Goal: Task Accomplishment & Management: Manage account settings

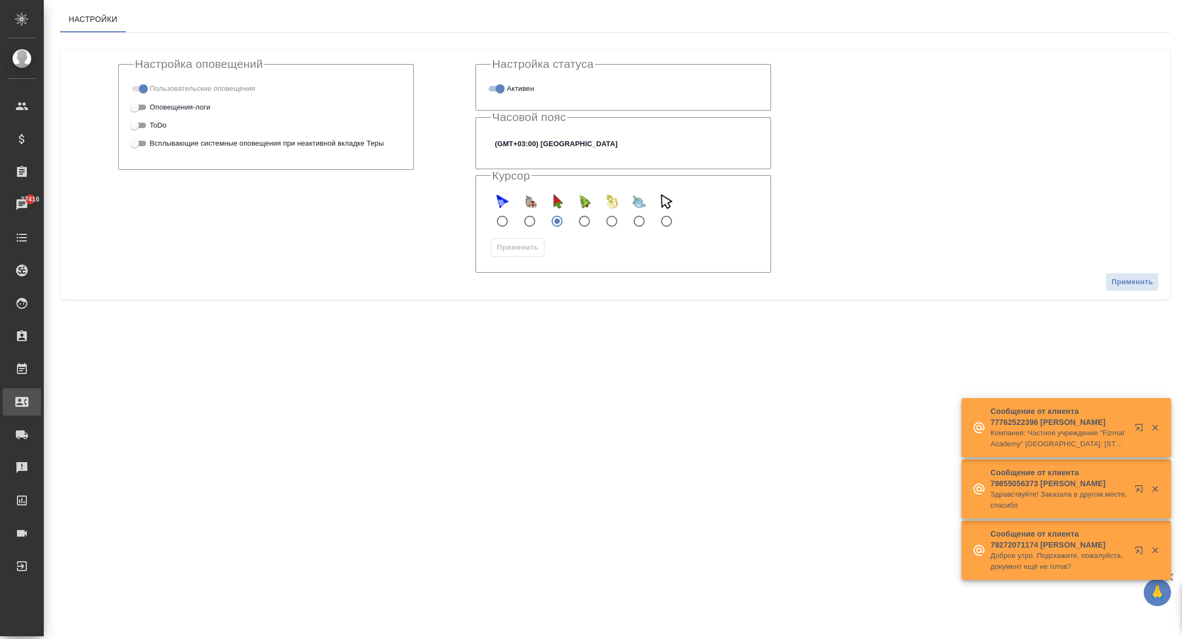
click at [41, 413] on link "Входящие заявки" at bounding box center [22, 401] width 38 height 27
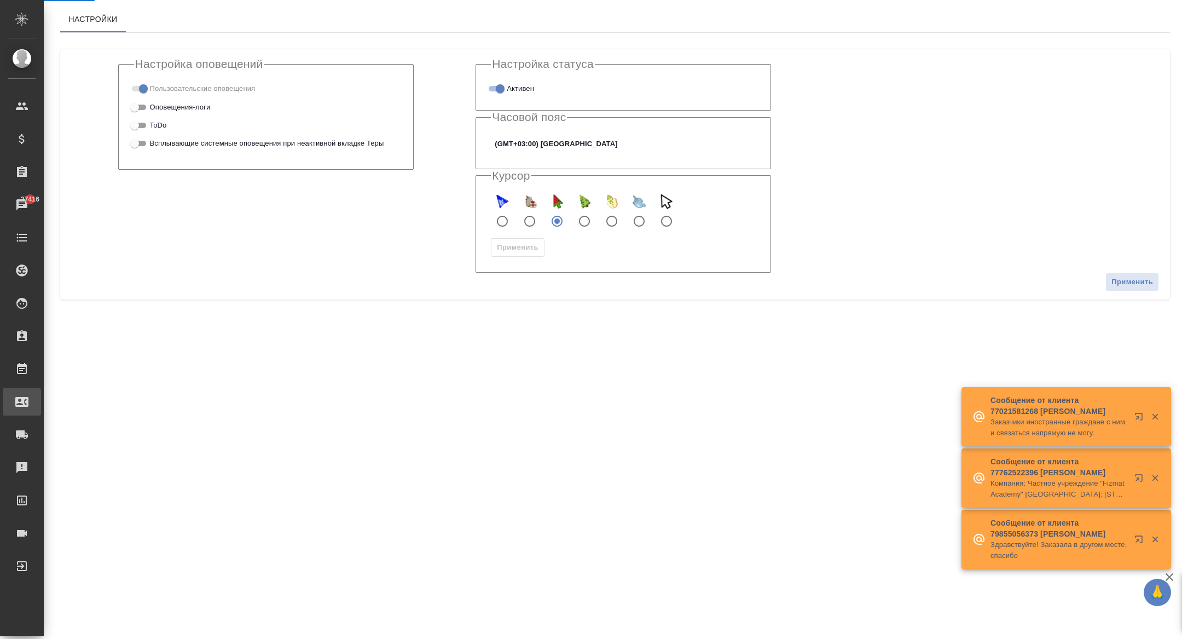
select select "RU"
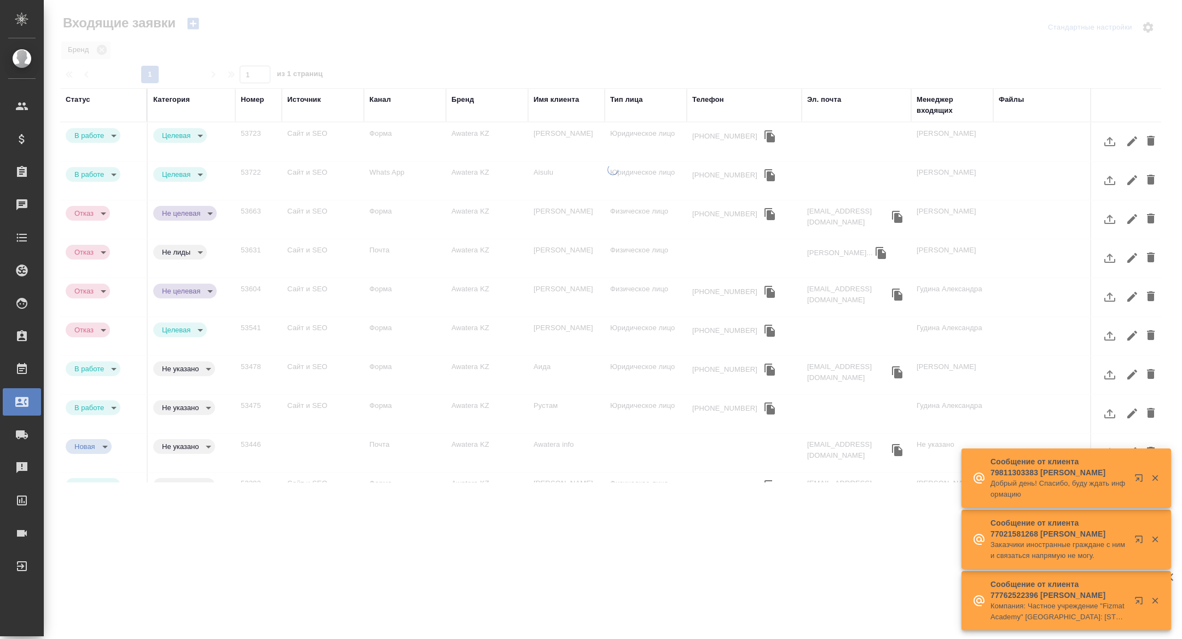
click at [260, 74] on div at bounding box center [613, 244] width 1138 height 488
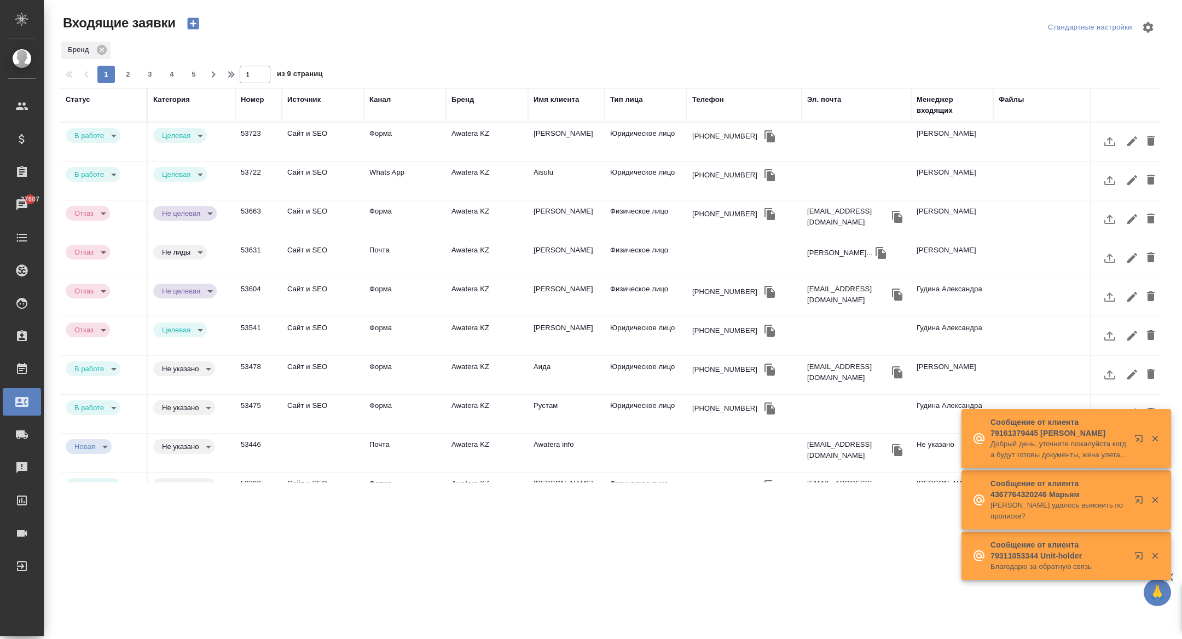
click at [465, 99] on div "Бренд" at bounding box center [462, 99] width 22 height 11
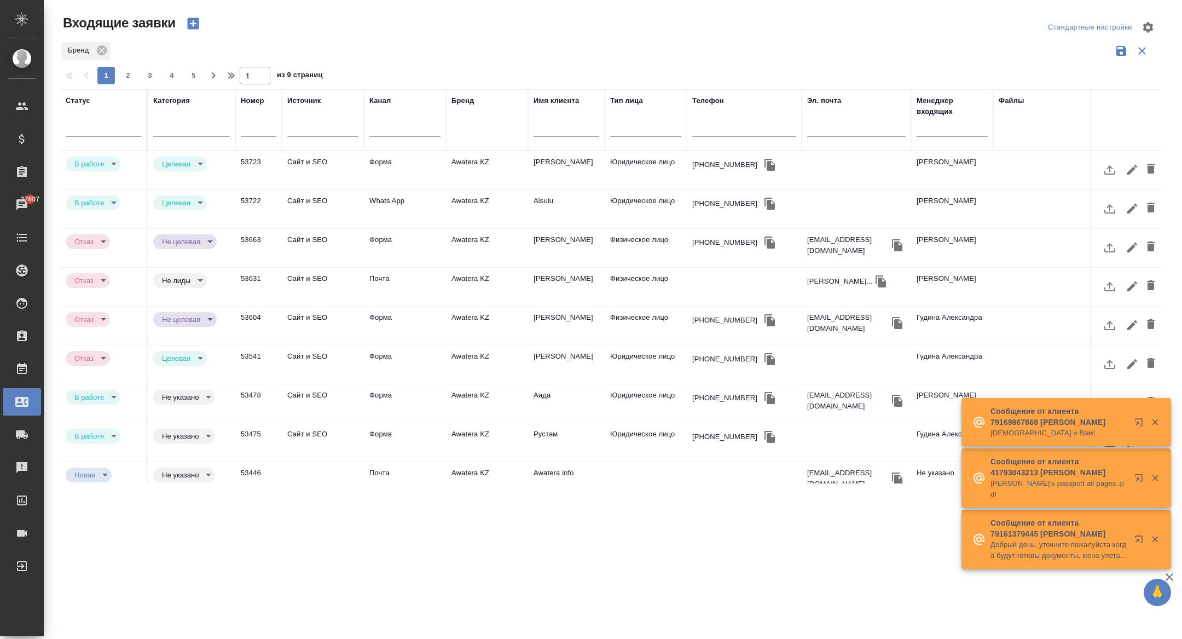
click at [470, 132] on div "Бренд" at bounding box center [486, 119] width 71 height 49
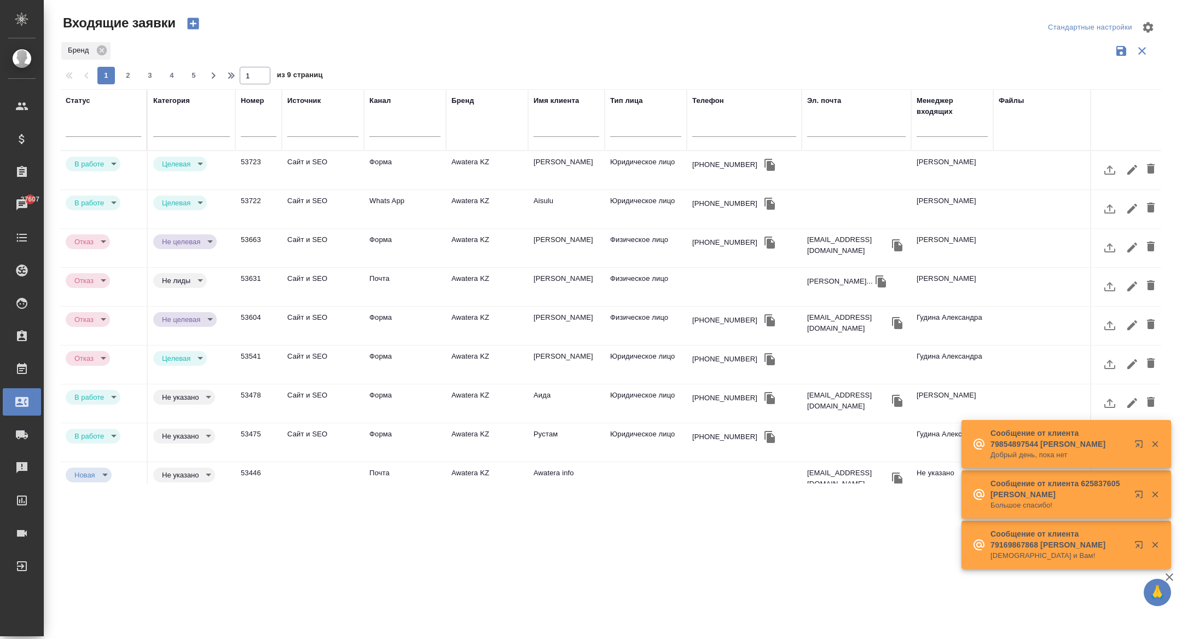
click at [480, 135] on div "Бренд" at bounding box center [486, 119] width 71 height 49
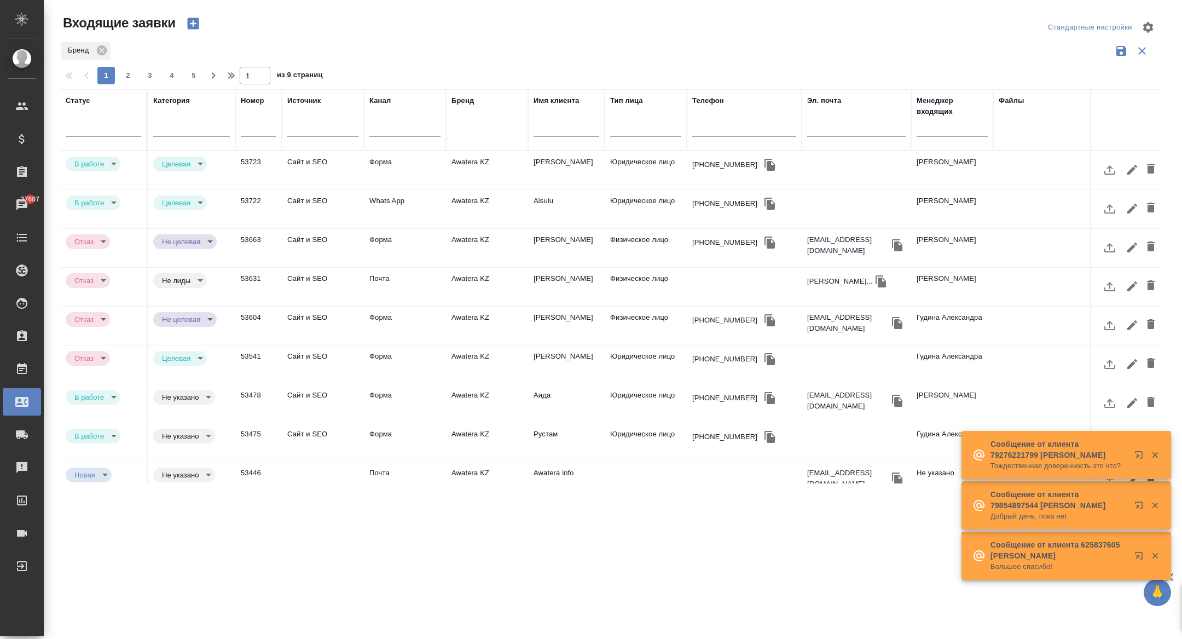
click at [480, 135] on div "Бренд" at bounding box center [486, 119] width 71 height 49
click at [476, 130] on div "Бренд" at bounding box center [486, 119] width 71 height 49
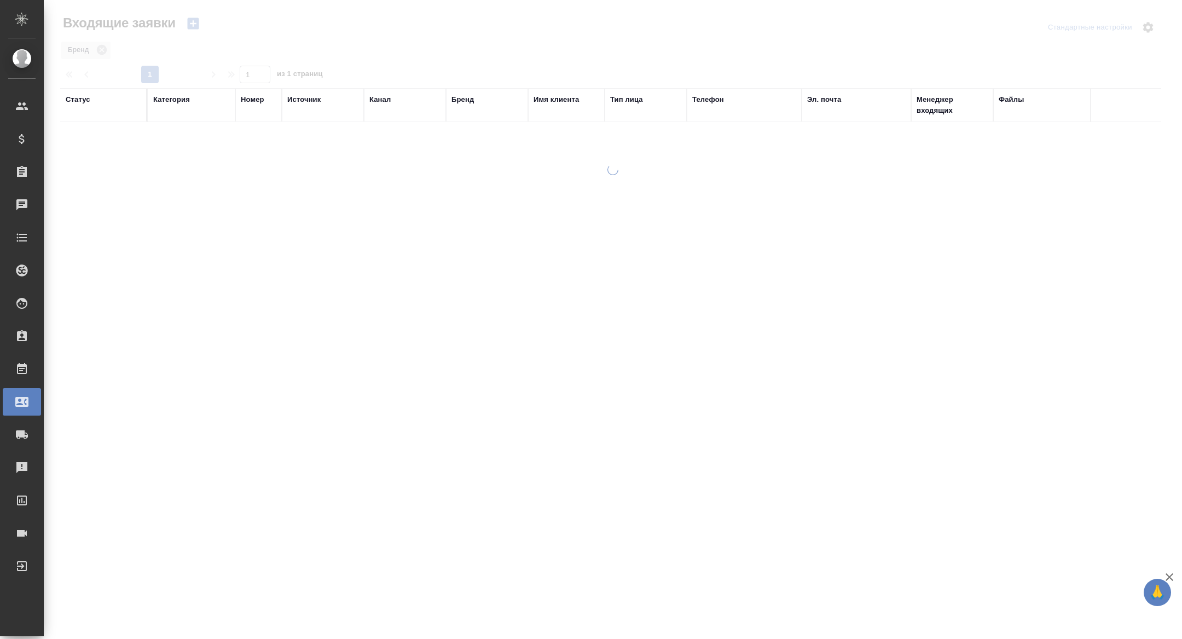
select select "RU"
